Goal: Task Accomplishment & Management: Use online tool/utility

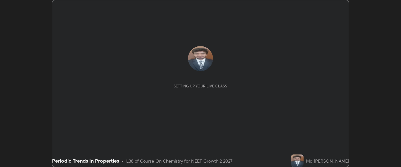
scroll to position [167, 400]
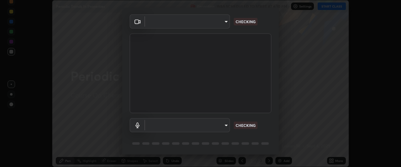
type input "0b0394df5398a873b7d047182dbff5bf8641b4882f7ce2760a0fef017966b62e"
type input "communications"
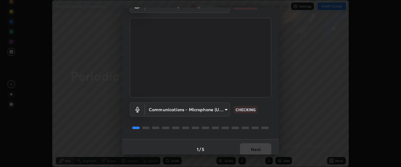
scroll to position [34, 0]
click at [261, 148] on button "Next" at bounding box center [255, 149] width 31 height 13
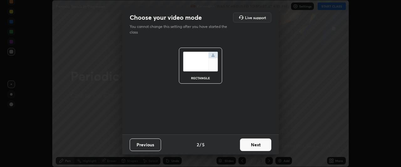
scroll to position [0, 0]
click at [261, 148] on button "Next" at bounding box center [255, 144] width 31 height 13
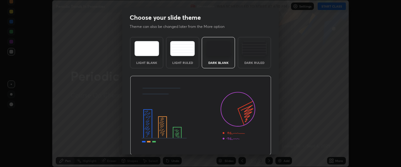
click at [261, 147] on img at bounding box center [200, 116] width 141 height 80
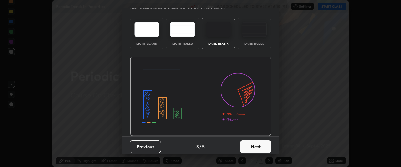
scroll to position [21, 0]
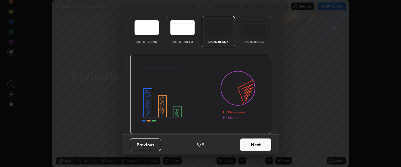
click at [257, 148] on button "Next" at bounding box center [255, 144] width 31 height 13
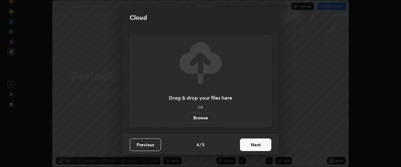
scroll to position [0, 0]
click at [257, 146] on button "Next" at bounding box center [255, 144] width 31 height 13
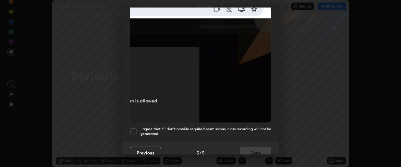
scroll to position [166, 0]
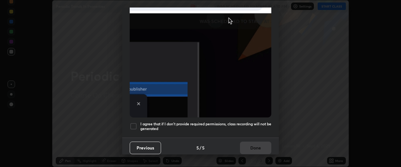
click at [133, 122] on div at bounding box center [134, 126] width 8 height 8
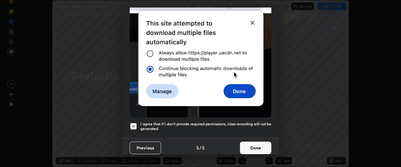
click at [251, 146] on button "Done" at bounding box center [255, 148] width 31 height 13
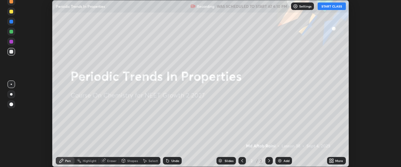
click at [285, 161] on div "Add" at bounding box center [286, 160] width 6 height 3
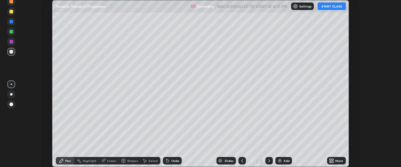
click at [336, 8] on button "START CLASS" at bounding box center [332, 7] width 28 height 8
